Goal: Task Accomplishment & Management: Manage account settings

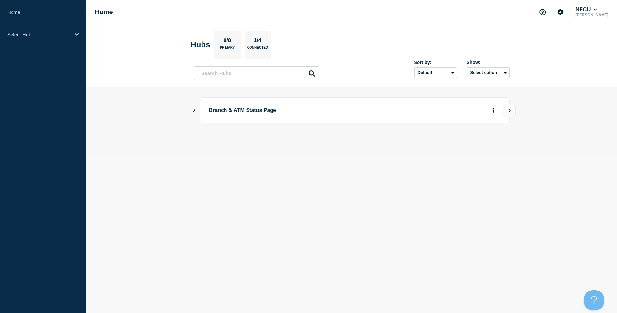
click at [194, 113] on div "Branch & ATM Status Page" at bounding box center [352, 110] width 316 height 26
click at [194, 114] on div "Branch & ATM Status Page" at bounding box center [352, 110] width 316 height 26
click at [194, 111] on icon "Show Connected Hubs" at bounding box center [194, 109] width 4 height 3
click at [421, 146] on button "Create incident" at bounding box center [429, 143] width 39 height 13
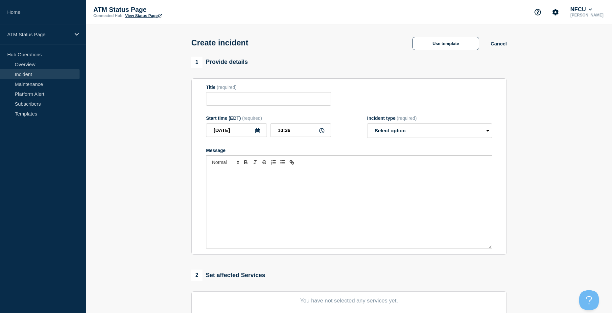
click at [16, 74] on link "Incident" at bounding box center [40, 74] width 80 height 10
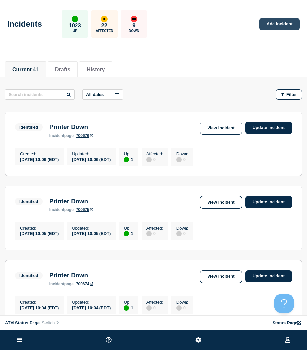
click at [259, 23] on div "Incidents 1023 Up 22 Affected 9 Down Add incident" at bounding box center [153, 22] width 307 height 40
click at [263, 23] on link "Add incident" at bounding box center [280, 24] width 40 height 12
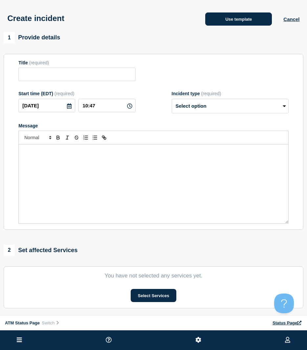
click at [249, 20] on button "Use template" at bounding box center [238, 18] width 67 height 13
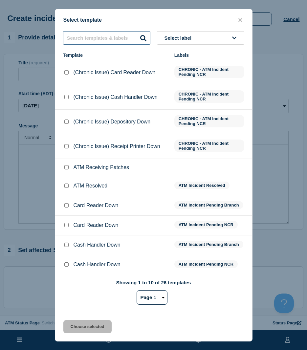
click at [104, 37] on input "text" at bounding box center [106, 37] width 87 height 13
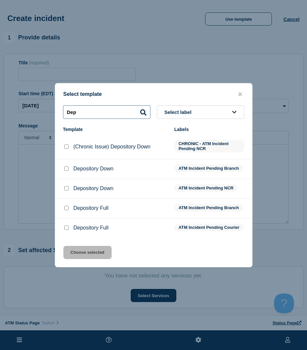
type input "Dep"
click at [65, 186] on input "Depository Down checkbox" at bounding box center [66, 188] width 4 height 4
checkbox input "true"
click at [82, 257] on button "Choose selected" at bounding box center [87, 252] width 48 height 13
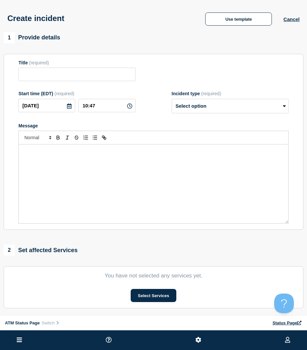
type input "Depository Down"
select select "identified"
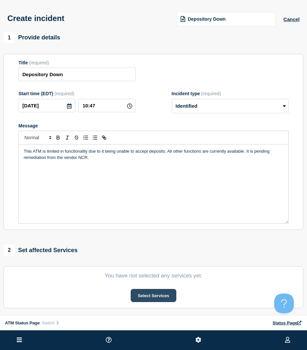
click at [163, 293] on button "Select Services" at bounding box center [154, 295] width 46 height 13
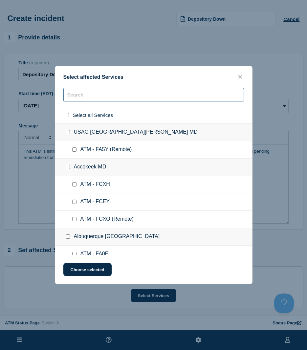
click at [109, 91] on input "text" at bounding box center [153, 94] width 181 height 13
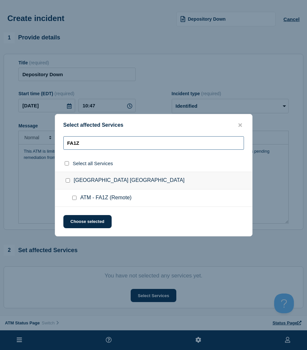
type input "FA1Z"
click at [75, 197] on input "ATM - FA1Z (Remote) checkbox" at bounding box center [74, 198] width 4 height 4
checkbox input "true"
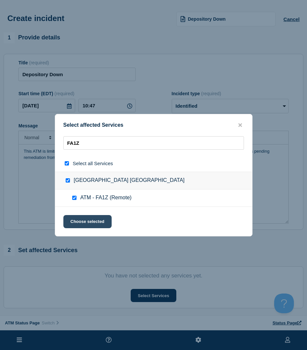
click at [77, 224] on button "Choose selected" at bounding box center [87, 221] width 48 height 13
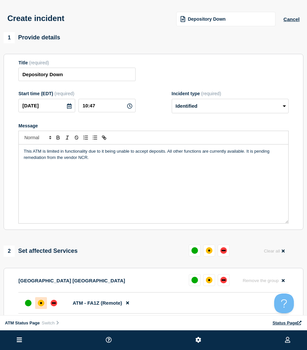
click at [42, 307] on div "affected" at bounding box center [41, 303] width 7 height 7
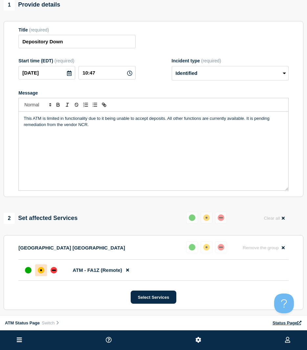
scroll to position [151, 0]
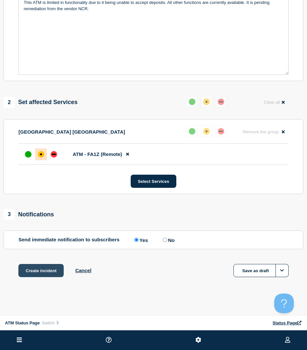
click at [41, 276] on button "Create incident" at bounding box center [40, 270] width 45 height 13
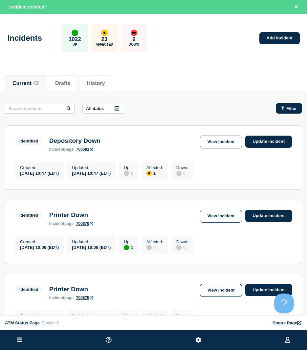
drag, startPoint x: 285, startPoint y: 98, endPoint x: 286, endPoint y: 104, distance: 5.6
click at [286, 104] on button "Filter" at bounding box center [289, 108] width 26 height 11
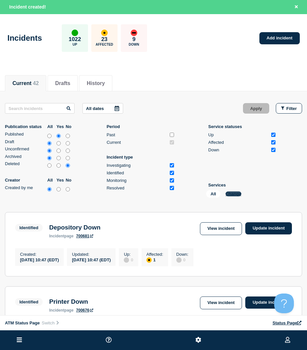
click at [235, 195] on button "Change" at bounding box center [234, 194] width 16 height 5
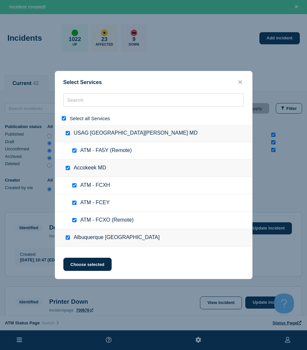
click at [65, 116] on div at bounding box center [65, 118] width 10 height 6
click at [64, 117] on div at bounding box center [65, 118] width 10 height 6
drag, startPoint x: 64, startPoint y: 117, endPoint x: 67, endPoint y: 107, distance: 10.1
click at [64, 118] on input "select all" at bounding box center [64, 118] width 4 height 4
checkbox input "false"
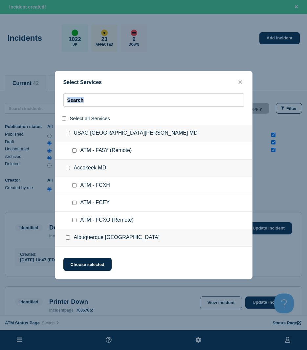
checkbox input "false"
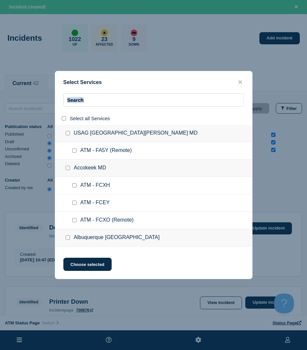
checkbox input "false"
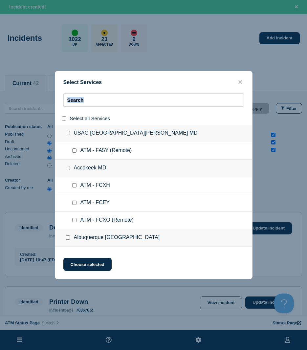
checkbox input "false"
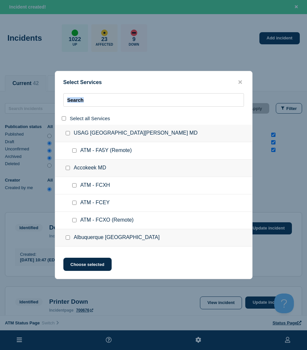
checkbox input "false"
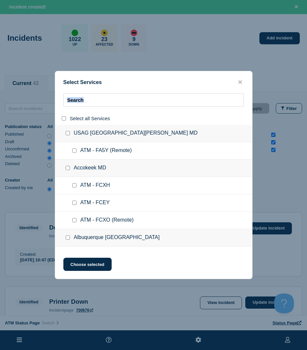
checkbox input "false"
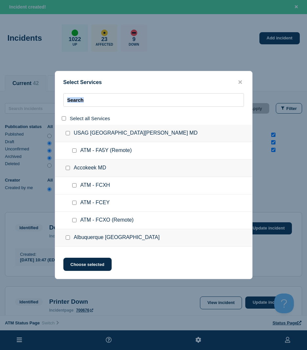
checkbox input "false"
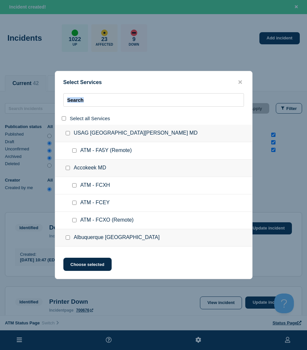
checkbox input "false"
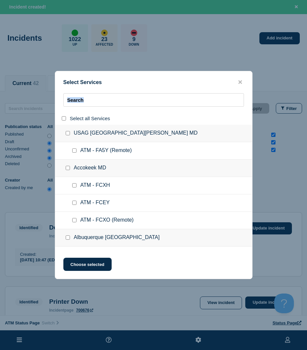
checkbox input "false"
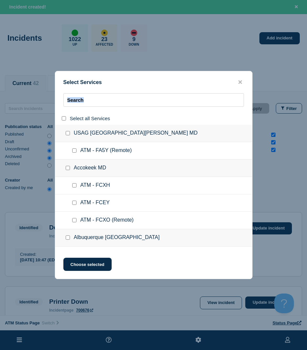
checkbox input "false"
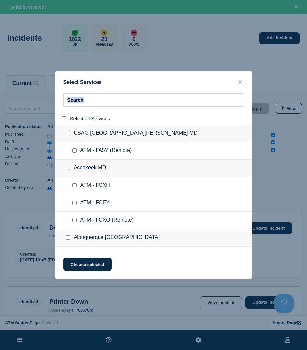
checkbox input "false"
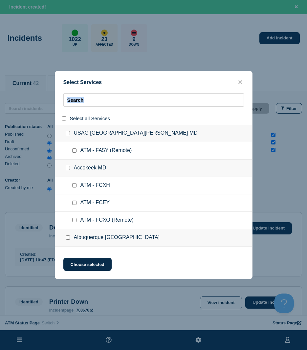
checkbox input "false"
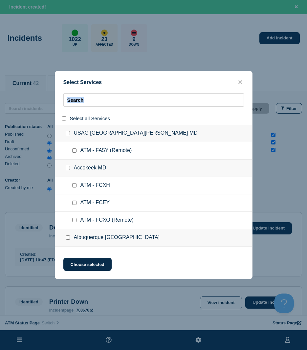
checkbox input "false"
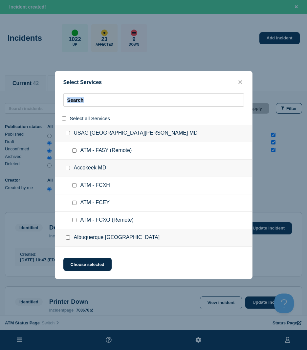
checkbox input "false"
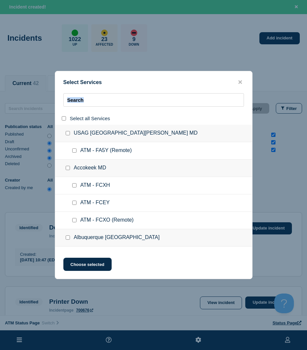
checkbox input "false"
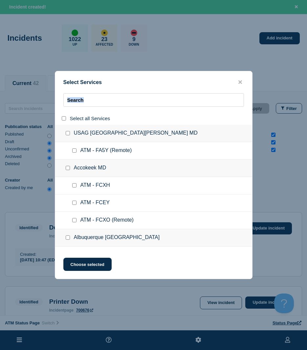
checkbox input "false"
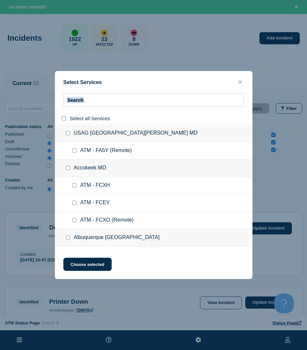
checkbox input "false"
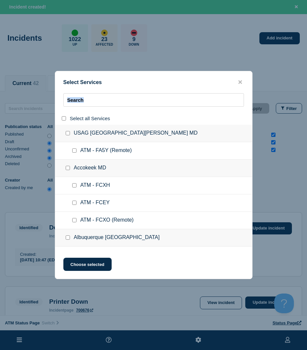
checkbox input "false"
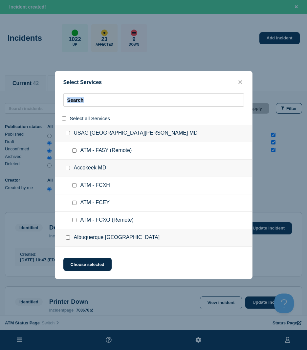
checkbox input "false"
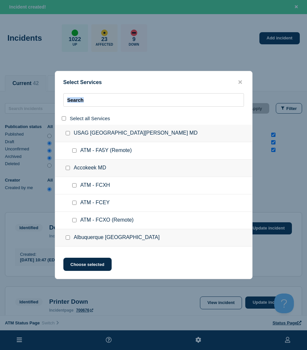
checkbox input "false"
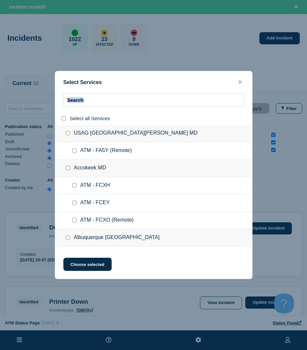
checkbox input "false"
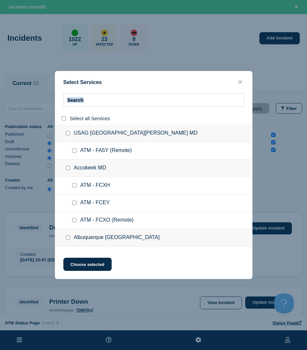
checkbox input "false"
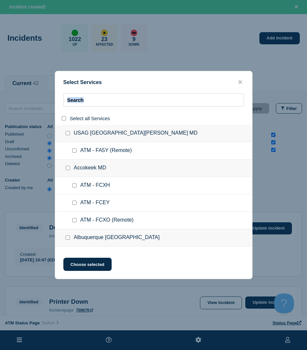
checkbox input "false"
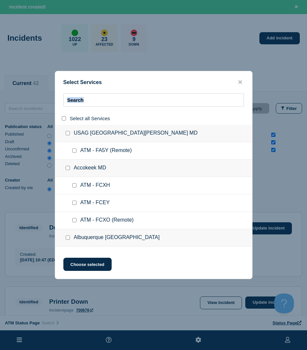
checkbox input "false"
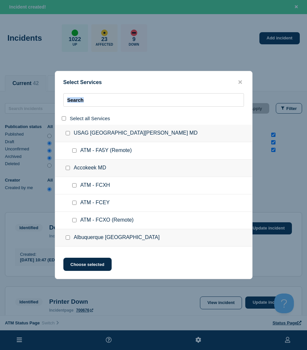
checkbox input "false"
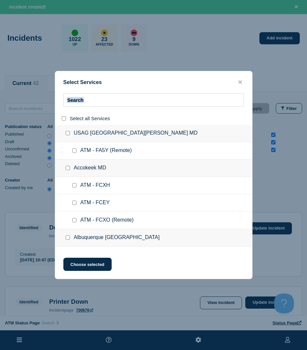
checkbox input "false"
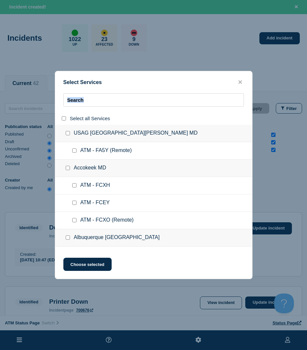
checkbox input "false"
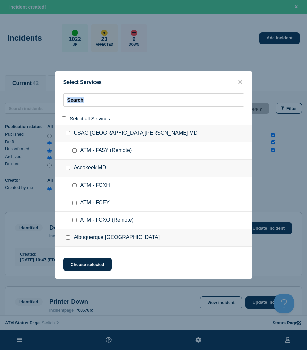
checkbox input "false"
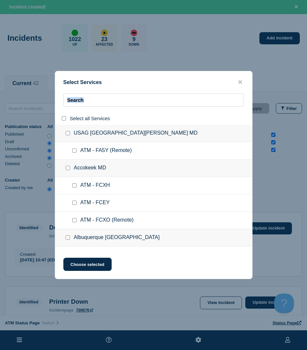
checkbox input "false"
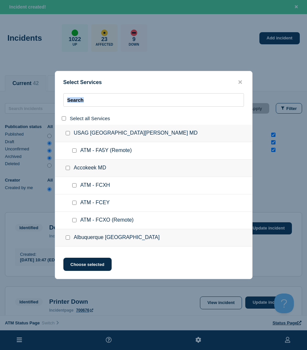
checkbox input "false"
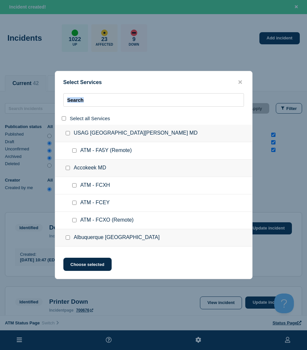
checkbox input "false"
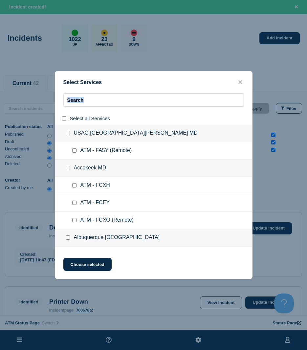
checkbox input "false"
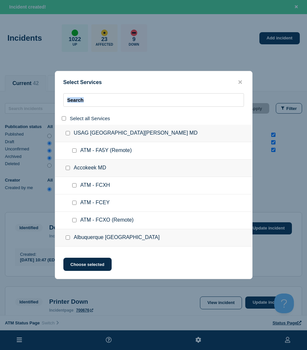
checkbox input "false"
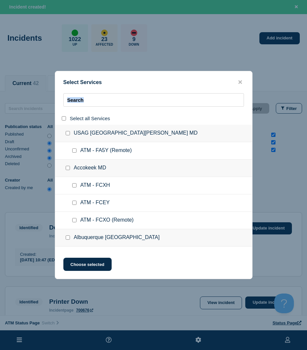
checkbox input "false"
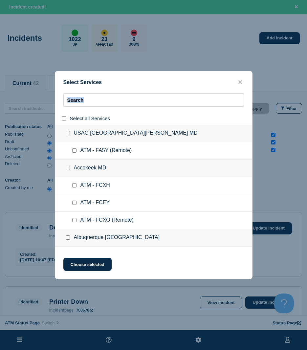
checkbox input "false"
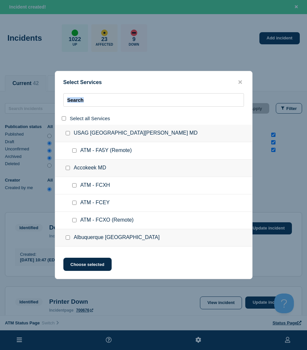
checkbox input "false"
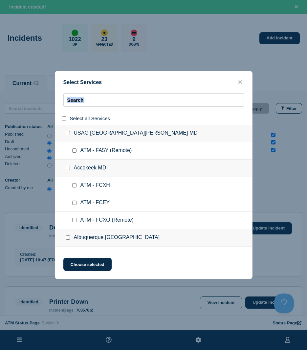
checkbox input "false"
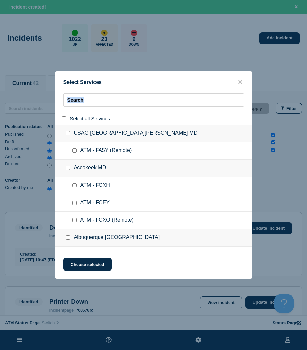
checkbox input "false"
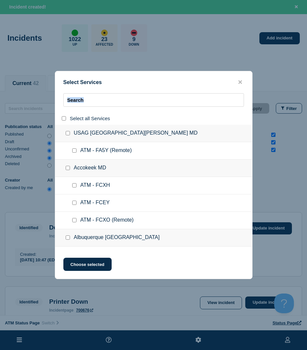
checkbox input "false"
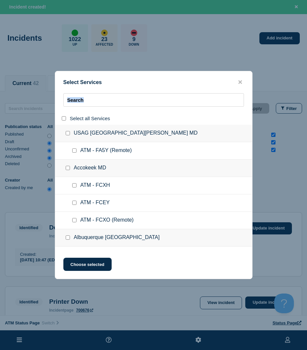
checkbox input "false"
click at [73, 101] on input "search" at bounding box center [153, 99] width 181 height 13
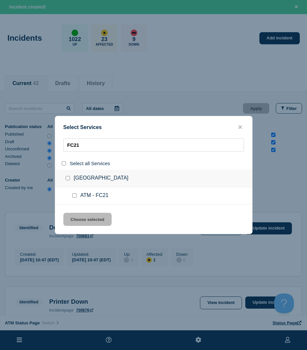
click at [74, 197] on input "service: ATM - FC21" at bounding box center [74, 196] width 4 height 4
click at [79, 212] on div "Select Services FC21 Select all Services [GEOGRAPHIC_DATA] [GEOGRAPHIC_DATA] AT…" at bounding box center [154, 175] width 198 height 118
click at [77, 218] on button "Choose selected" at bounding box center [87, 219] width 48 height 13
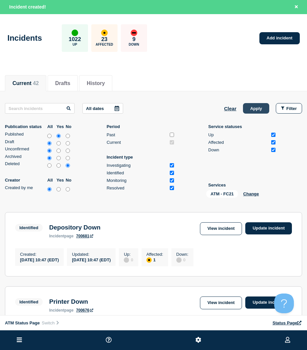
click at [249, 108] on button "Apply" at bounding box center [256, 108] width 26 height 11
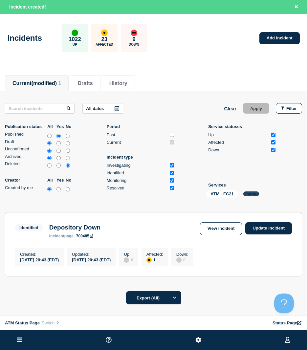
click at [250, 193] on button "Change" at bounding box center [252, 194] width 16 height 5
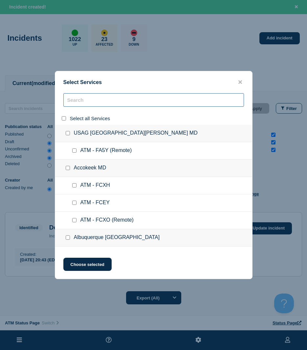
click at [96, 102] on input "search" at bounding box center [153, 99] width 181 height 13
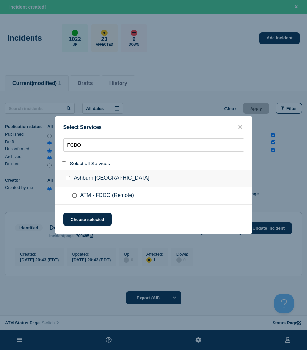
click at [73, 195] on input "service: ATM - FCDO (Remote)" at bounding box center [74, 196] width 4 height 4
click at [75, 217] on button "Choose selected" at bounding box center [87, 219] width 48 height 13
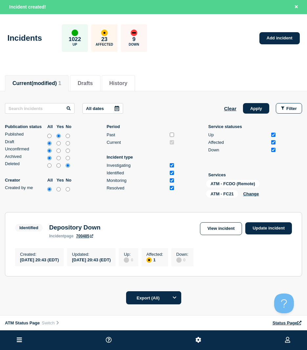
drag, startPoint x: 250, startPoint y: 107, endPoint x: 238, endPoint y: 112, distance: 13.3
click at [250, 107] on button "Apply" at bounding box center [256, 108] width 26 height 11
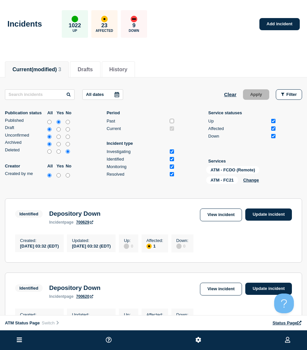
scroll to position [99, 0]
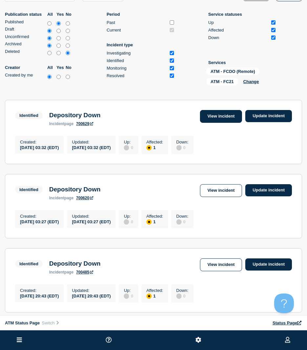
click at [236, 116] on link "View incident" at bounding box center [221, 116] width 42 height 13
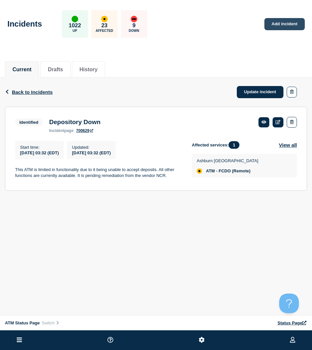
click at [281, 29] on link "Add incident" at bounding box center [285, 24] width 40 height 12
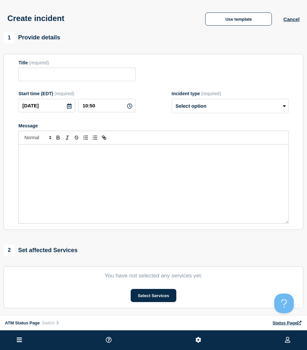
click at [217, 31] on div "Create incident Use template Cancel" at bounding box center [153, 16] width 307 height 32
click at [298, 23] on div "Use template Cancel" at bounding box center [247, 19] width 106 height 14
click at [294, 20] on button "Cancel" at bounding box center [292, 19] width 16 height 6
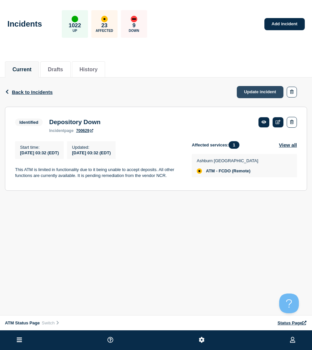
click at [262, 96] on link "Update incident" at bounding box center [260, 92] width 47 height 12
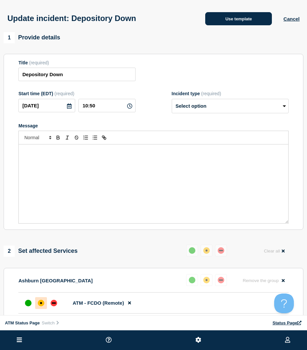
click at [242, 15] on button "Use template" at bounding box center [238, 18] width 67 height 13
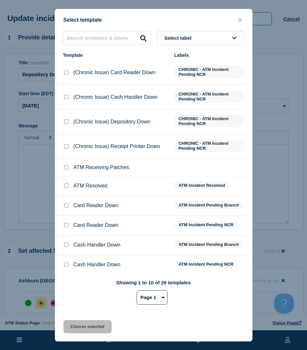
click at [146, 305] on select "Page 1 Page 2 Page 3" at bounding box center [152, 298] width 31 height 14
click at [68, 188] on div at bounding box center [66, 186] width 7 height 7
click at [65, 188] on input "ATM Resolved checkbox" at bounding box center [66, 186] width 4 height 4
click at [93, 312] on div "Select template Select label Template Labels (Chronic Issue) Card Reader Down C…" at bounding box center [154, 175] width 198 height 333
click at [92, 312] on button "Choose selected" at bounding box center [87, 326] width 48 height 13
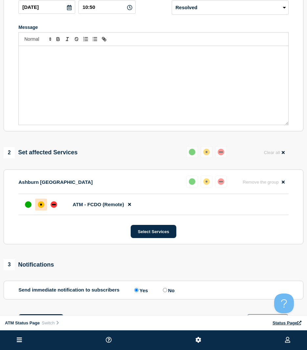
scroll to position [76, 0]
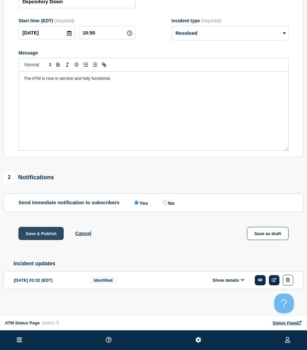
click at [39, 228] on button "Save & Publish" at bounding box center [40, 233] width 45 height 13
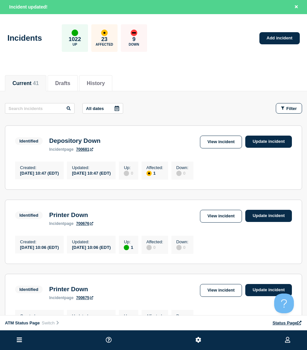
click at [287, 104] on button "Filter" at bounding box center [289, 108] width 26 height 11
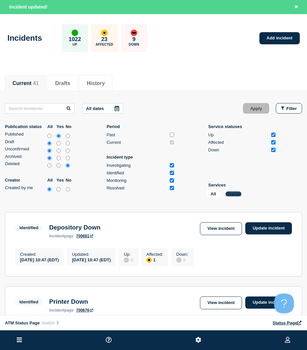
click at [235, 195] on button "Change" at bounding box center [234, 194] width 16 height 5
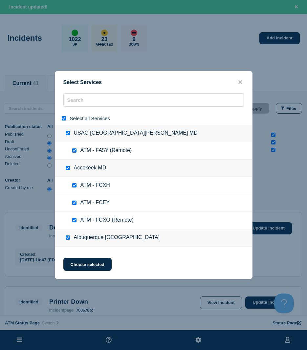
click at [64, 119] on input "select all" at bounding box center [64, 118] width 4 height 4
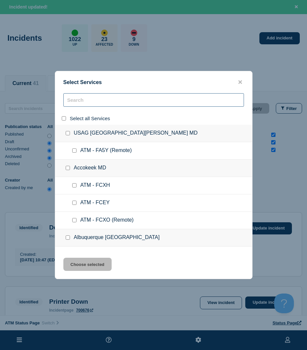
click at [68, 105] on input "search" at bounding box center [153, 99] width 181 height 13
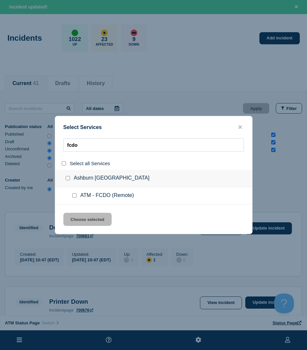
click at [73, 194] on input "service: ATM - FCDO (Remote)" at bounding box center [74, 196] width 4 height 4
click at [83, 219] on button "Choose selected" at bounding box center [87, 219] width 48 height 13
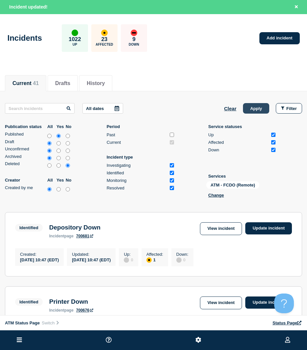
click at [258, 107] on button "Apply" at bounding box center [256, 108] width 26 height 11
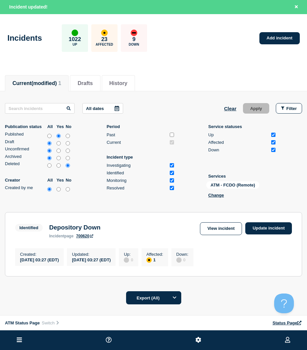
click at [275, 222] on section "Identified Depository Down incident page 700620 View incident Update incident C…" at bounding box center [153, 244] width 297 height 64
click at [274, 222] on section "Identified Depository Down incident page 700620 View incident Update incident C…" at bounding box center [153, 244] width 297 height 64
click at [268, 227] on link "Update incident" at bounding box center [269, 229] width 47 height 12
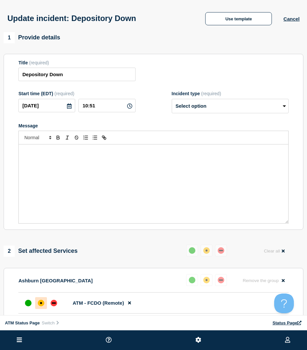
click at [231, 26] on div "Update incident: Depository Down Use template Cancel" at bounding box center [153, 16] width 307 height 32
click at [226, 26] on div "Update incident: Depository Down Use template Cancel" at bounding box center [153, 16] width 307 height 32
click at [221, 25] on button "Use template" at bounding box center [238, 18] width 67 height 13
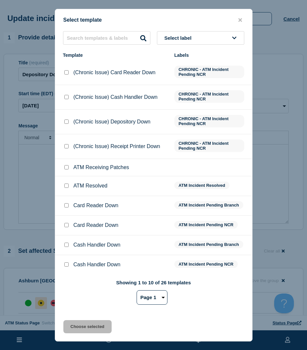
click at [66, 189] on div at bounding box center [66, 186] width 7 height 7
click at [66, 187] on input "ATM Resolved checkbox" at bounding box center [66, 186] width 4 height 4
click at [62, 312] on div "Choose selected" at bounding box center [153, 326] width 197 height 13
click at [78, 312] on button "Choose selected" at bounding box center [87, 326] width 48 height 13
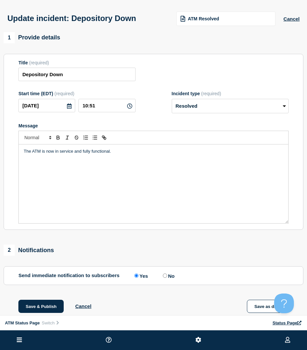
scroll to position [66, 0]
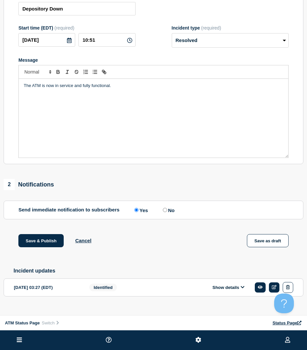
click at [39, 225] on div "1 Provide details Title (required) Depository Down Start time (EDT) (required) …" at bounding box center [153, 141] width 307 height 351
click at [36, 234] on div "1 Provide details Title (required) Depository Down Start time (EDT) (required) …" at bounding box center [153, 141] width 307 height 351
click at [34, 242] on button "Save & Publish" at bounding box center [40, 240] width 45 height 13
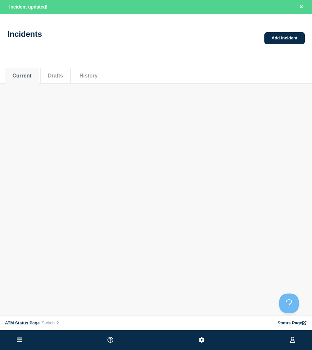
click at [282, 45] on div "Incidents Add incident" at bounding box center [156, 32] width 312 height 33
click at [282, 44] on link "Add incident" at bounding box center [285, 38] width 40 height 12
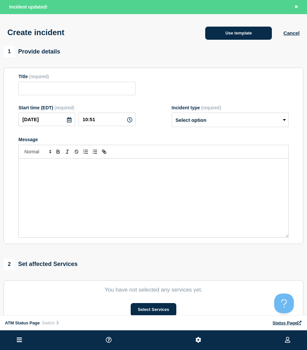
click at [233, 31] on button "Use template" at bounding box center [238, 33] width 67 height 13
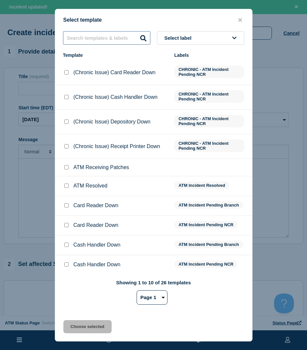
click at [115, 32] on input "text" at bounding box center [106, 37] width 87 height 13
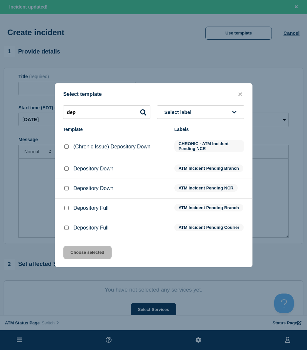
click at [67, 168] on input "Depository Down checkbox" at bounding box center [66, 169] width 4 height 4
click at [99, 259] on button "Choose selected" at bounding box center [87, 252] width 48 height 13
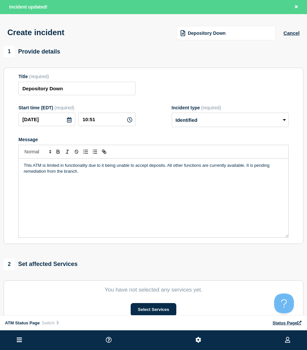
scroll to position [33, 0]
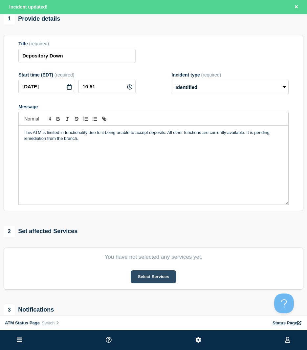
click at [158, 276] on button "Select Services" at bounding box center [154, 276] width 46 height 13
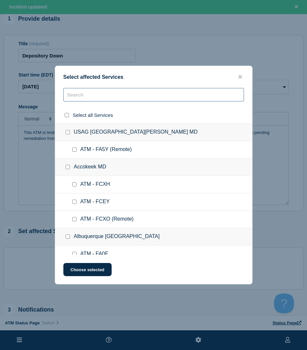
click at [93, 97] on input "text" at bounding box center [153, 94] width 181 height 13
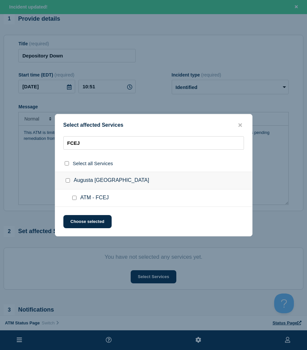
click at [75, 200] on input "ATM - FCEJ checkbox" at bounding box center [74, 198] width 4 height 4
click at [79, 232] on div "Select affected Services FCEJ Select all Services Augusta [GEOGRAPHIC_DATA] ATM…" at bounding box center [154, 175] width 198 height 123
drag, startPoint x: 81, startPoint y: 225, endPoint x: 81, endPoint y: 231, distance: 6.6
click at [81, 224] on button "Choose selected" at bounding box center [87, 221] width 48 height 13
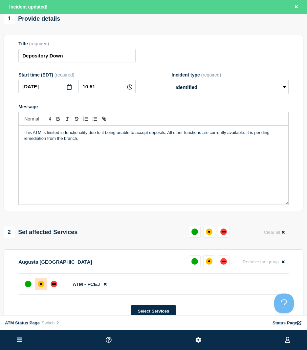
click at [42, 284] on div "affected" at bounding box center [41, 284] width 7 height 7
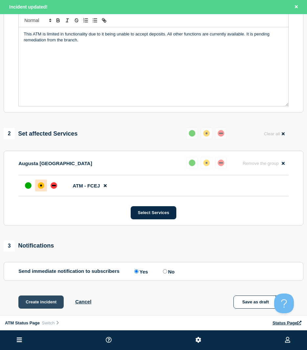
drag, startPoint x: 38, startPoint y: 301, endPoint x: 5, endPoint y: 289, distance: 35.0
click at [39, 299] on button "Create incident" at bounding box center [40, 302] width 45 height 13
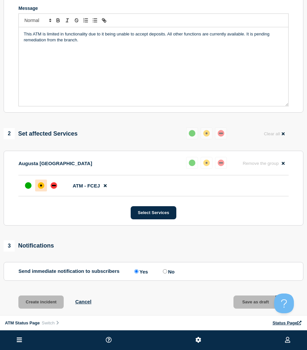
scroll to position [118, 0]
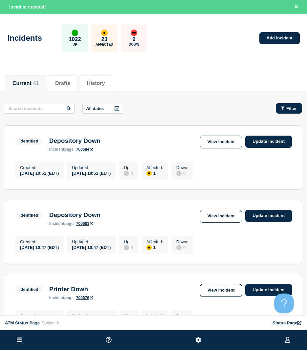
click at [295, 107] on span "Filter" at bounding box center [292, 108] width 11 height 5
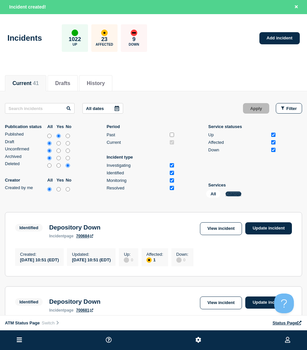
click at [237, 192] on button "Change" at bounding box center [234, 194] width 16 height 5
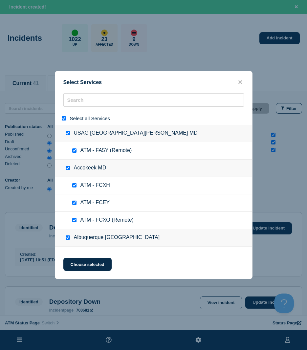
click at [60, 119] on div "Select all Services" at bounding box center [153, 118] width 197 height 13
click at [65, 119] on input "select all" at bounding box center [64, 118] width 4 height 4
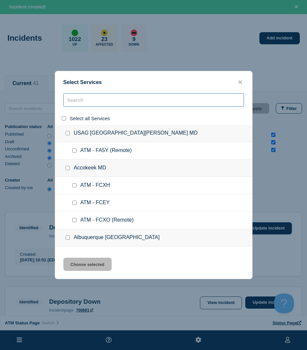
click at [77, 100] on input "search" at bounding box center [153, 99] width 181 height 13
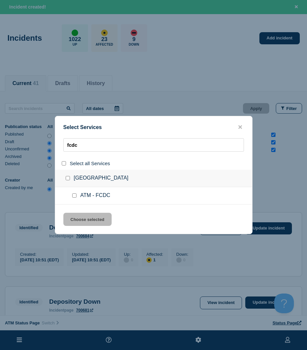
click at [73, 197] on input "service: ATM - FCDC" at bounding box center [74, 196] width 4 height 4
click at [79, 214] on button "Choose selected" at bounding box center [87, 219] width 48 height 13
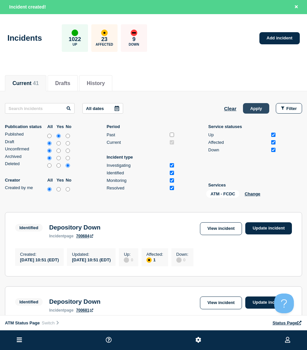
click at [264, 106] on button "Apply" at bounding box center [256, 108] width 26 height 11
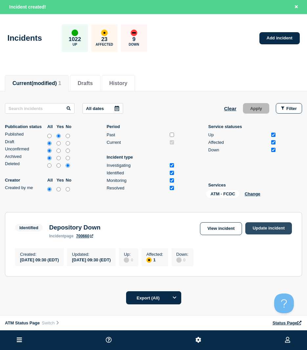
click at [258, 231] on link "Update incident" at bounding box center [269, 229] width 47 height 12
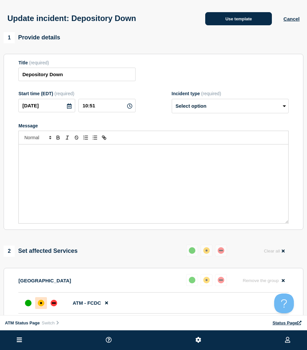
click at [258, 18] on button "Use template" at bounding box center [238, 18] width 67 height 13
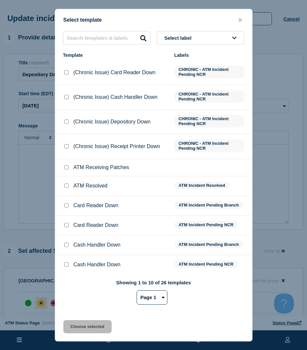
click at [64, 186] on div at bounding box center [66, 186] width 7 height 7
click at [66, 187] on input "ATM Resolved checkbox" at bounding box center [66, 186] width 4 height 4
click at [85, 312] on button "Choose selected" at bounding box center [87, 326] width 48 height 13
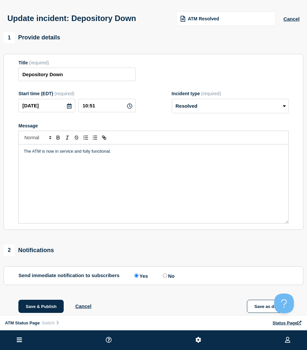
click at [57, 312] on div "ATM Status Page Switch Status Page" at bounding box center [153, 323] width 307 height 15
click at [52, 312] on div "ATM Status Page Switch Status Page" at bounding box center [153, 323] width 307 height 15
click at [53, 309] on button "Save & Publish" at bounding box center [40, 306] width 45 height 13
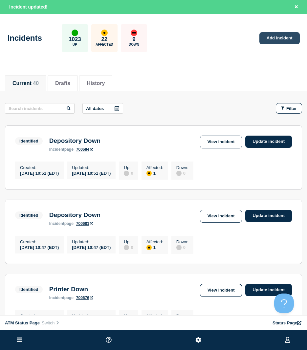
click at [280, 39] on link "Add incident" at bounding box center [280, 38] width 40 height 12
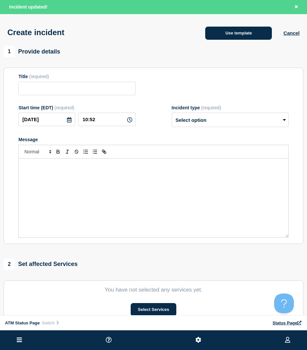
click at [194, 39] on div "Create incident Use template Cancel" at bounding box center [153, 30] width 307 height 32
click at [229, 35] on button "Use template" at bounding box center [238, 33] width 67 height 13
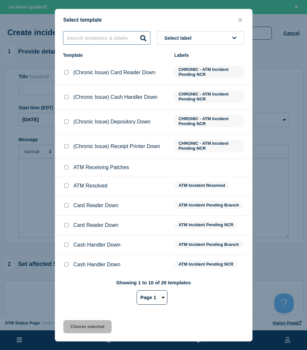
click at [88, 35] on input "text" at bounding box center [106, 37] width 87 height 13
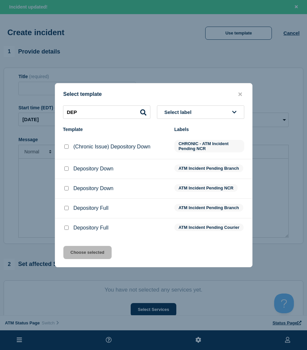
click at [65, 189] on div at bounding box center [66, 188] width 7 height 7
click at [68, 185] on div at bounding box center [66, 188] width 7 height 7
click at [65, 188] on input "Depository Down checkbox" at bounding box center [66, 188] width 4 height 4
click at [64, 168] on input "Depository Down checkbox" at bounding box center [66, 169] width 4 height 4
click at [84, 257] on button "Choose selected" at bounding box center [87, 252] width 48 height 13
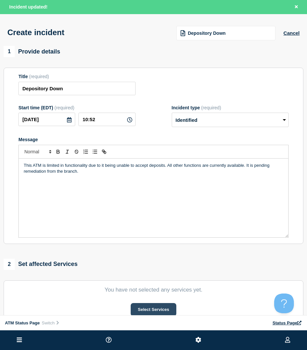
click at [138, 308] on button "Select Services" at bounding box center [154, 309] width 46 height 13
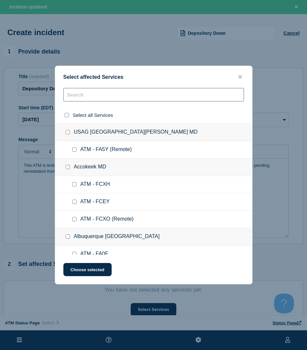
click at [92, 96] on input "text" at bounding box center [153, 94] width 181 height 13
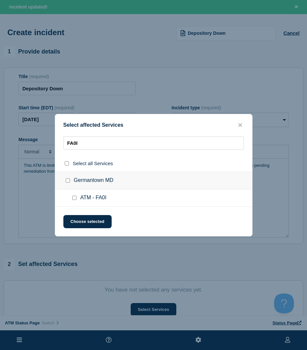
click at [71, 199] on div at bounding box center [76, 198] width 10 height 7
click at [76, 200] on div at bounding box center [76, 198] width 10 height 7
click at [74, 199] on input "ATM - FA0I checkbox" at bounding box center [74, 198] width 4 height 4
click at [73, 224] on button "Choose selected" at bounding box center [87, 221] width 48 height 13
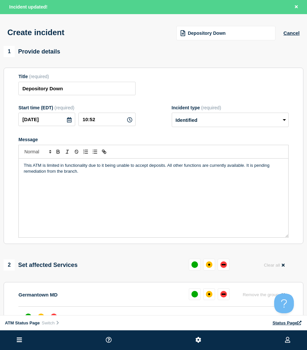
scroll to position [99, 0]
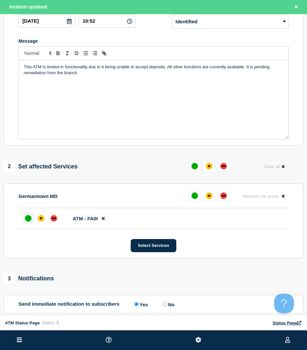
click at [34, 222] on div at bounding box center [28, 219] width 12 height 12
click at [36, 222] on div at bounding box center [41, 219] width 12 height 12
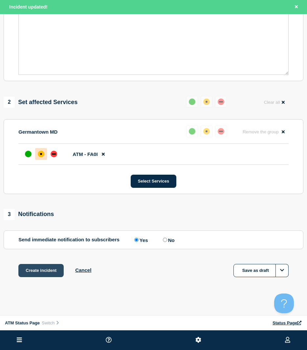
click at [50, 265] on button "Create incident" at bounding box center [40, 270] width 45 height 13
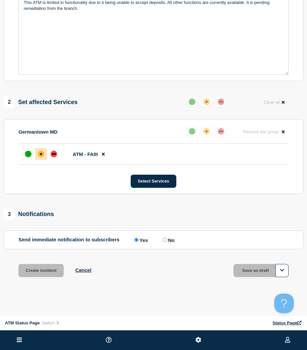
scroll to position [150, 0]
